Goal: Navigation & Orientation: Find specific page/section

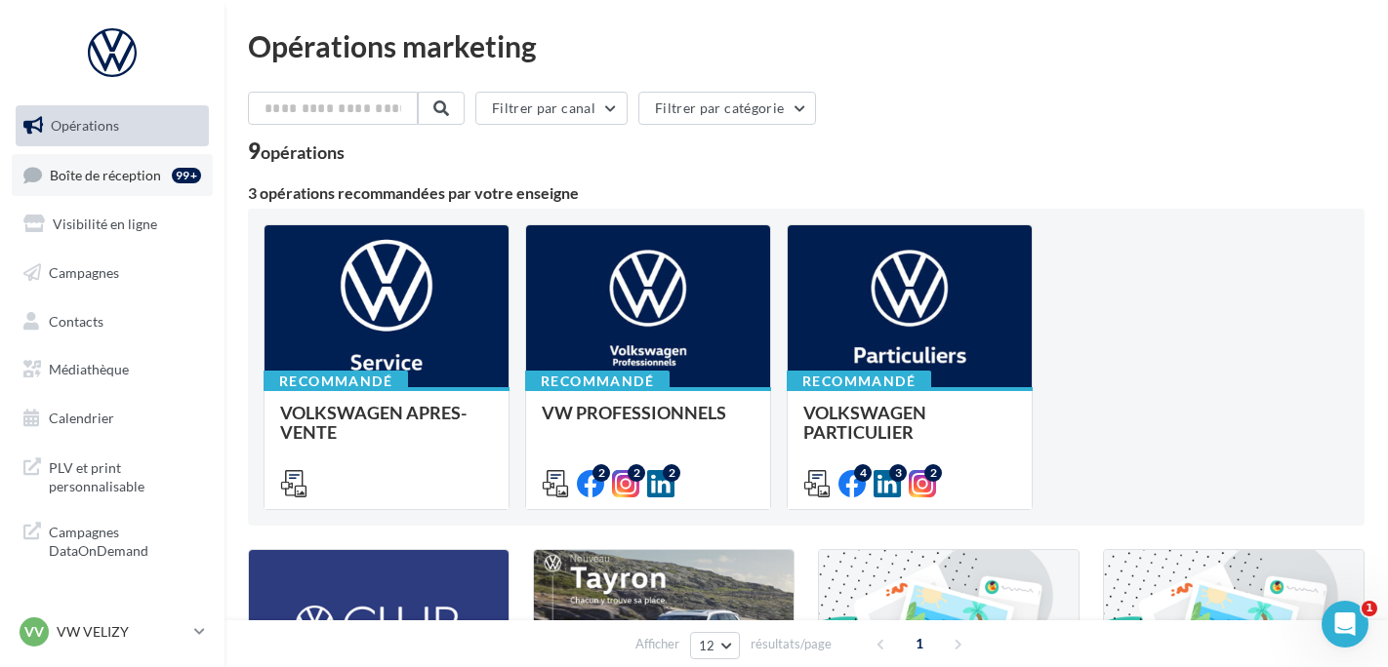
click at [195, 168] on div "99+" at bounding box center [186, 176] width 29 height 16
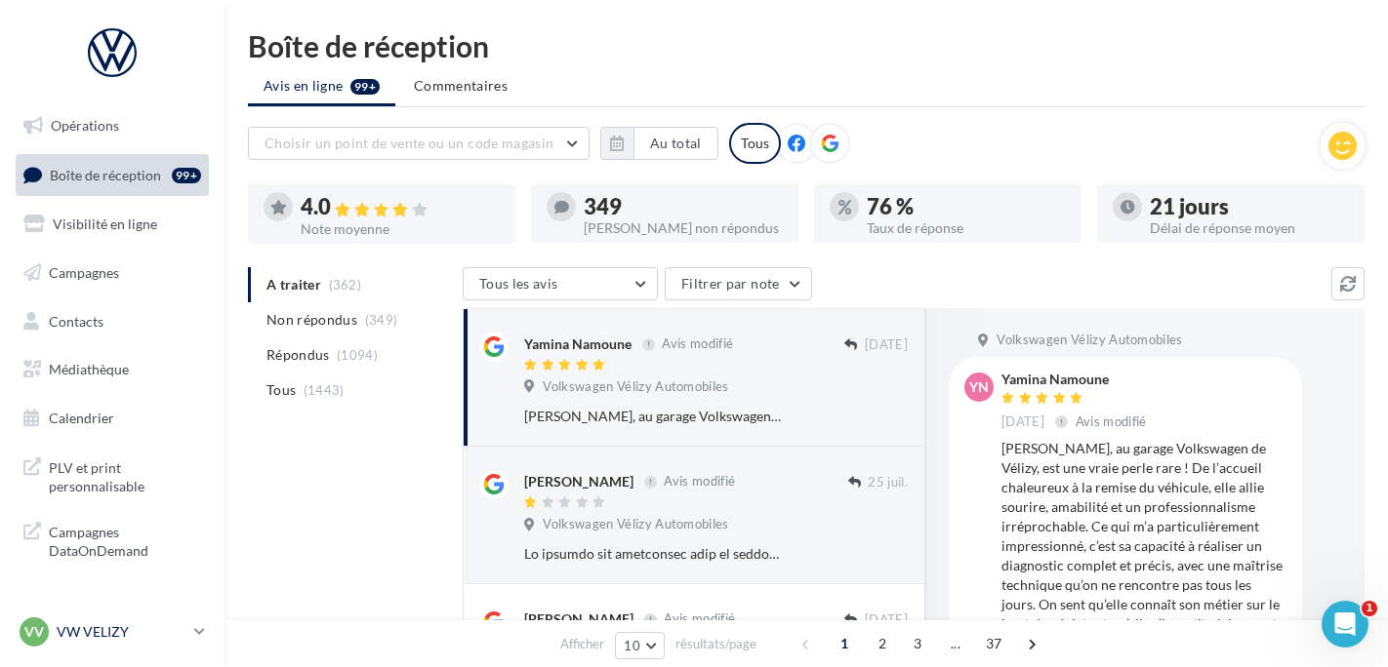
click at [88, 634] on p "VW VELIZY" at bounding box center [122, 633] width 130 height 20
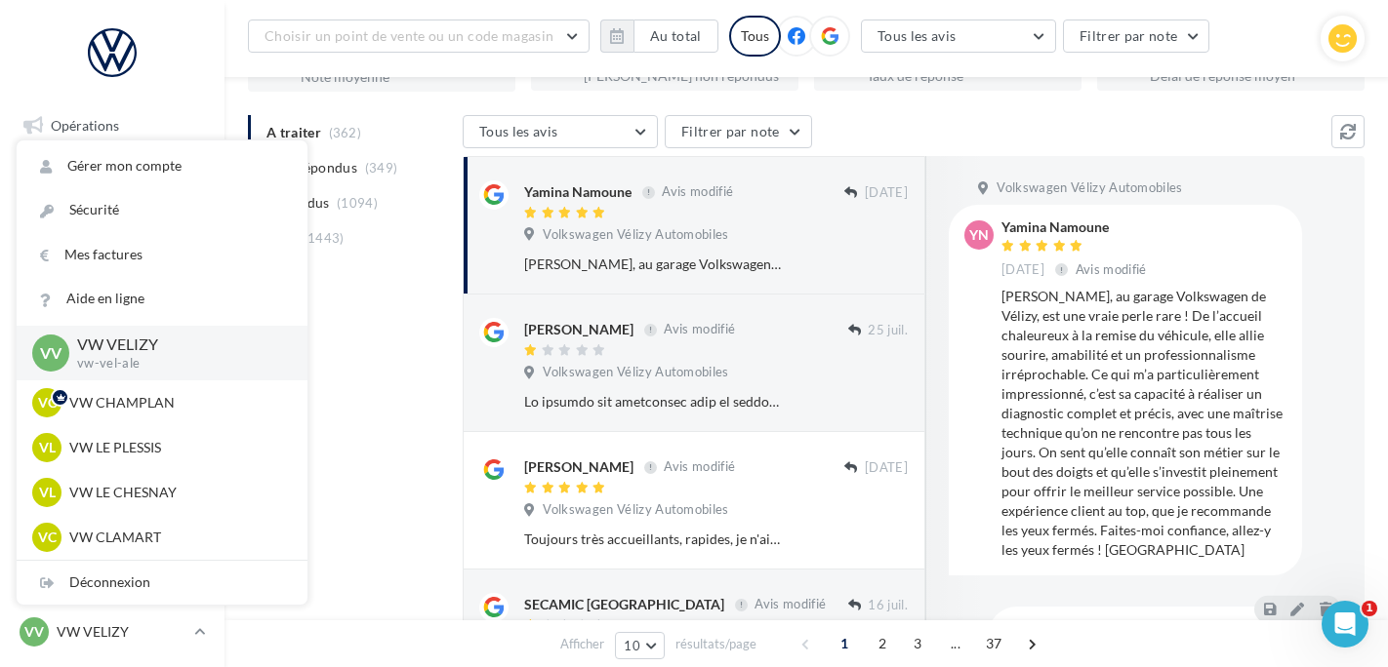
scroll to position [293, 0]
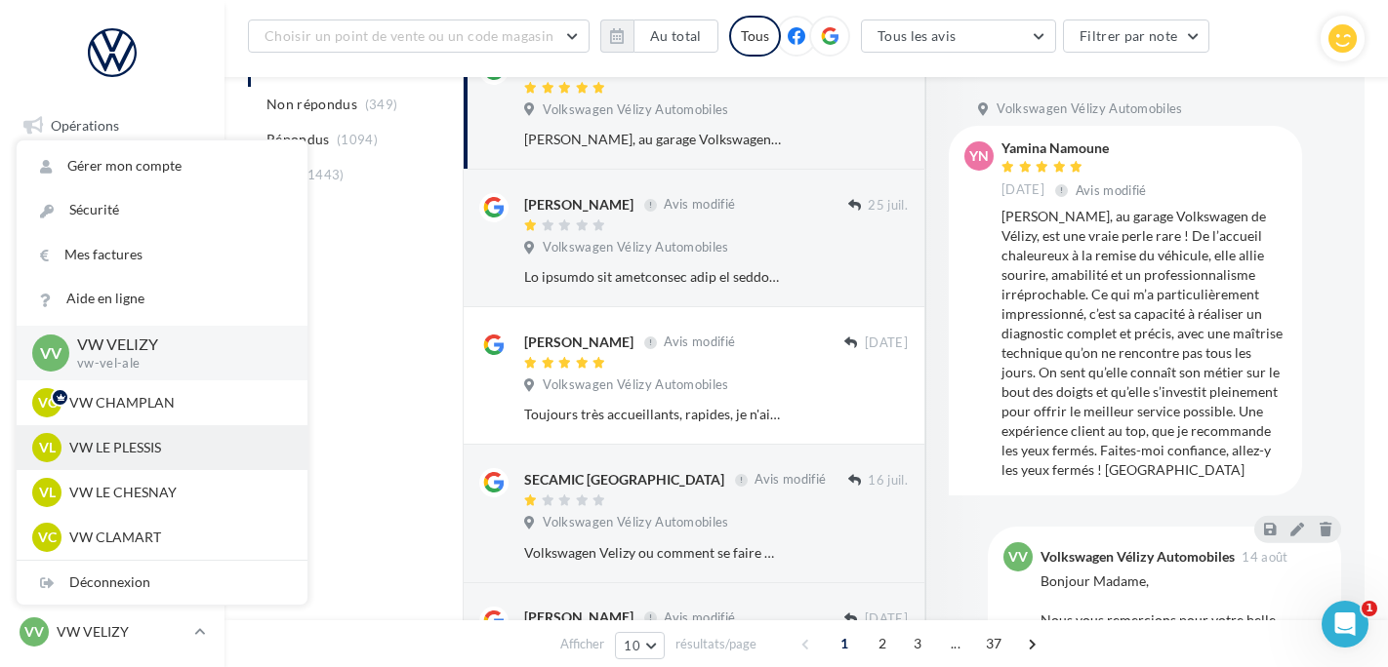
click at [163, 456] on p "VW LE PLESSIS" at bounding box center [176, 448] width 215 height 20
